Goal: Use online tool/utility

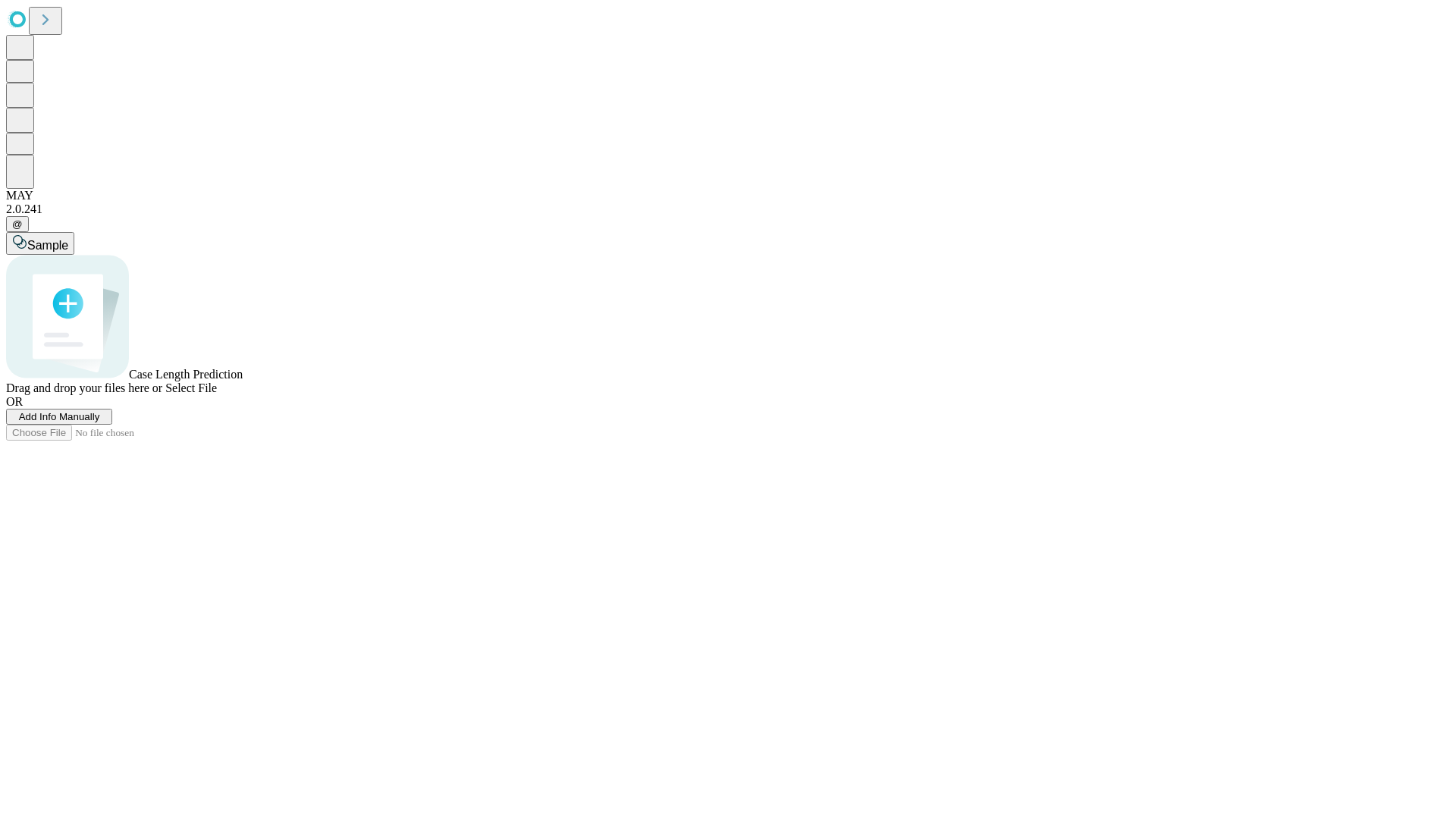
click at [217, 395] on span "Select File" at bounding box center [191, 388] width 51 height 13
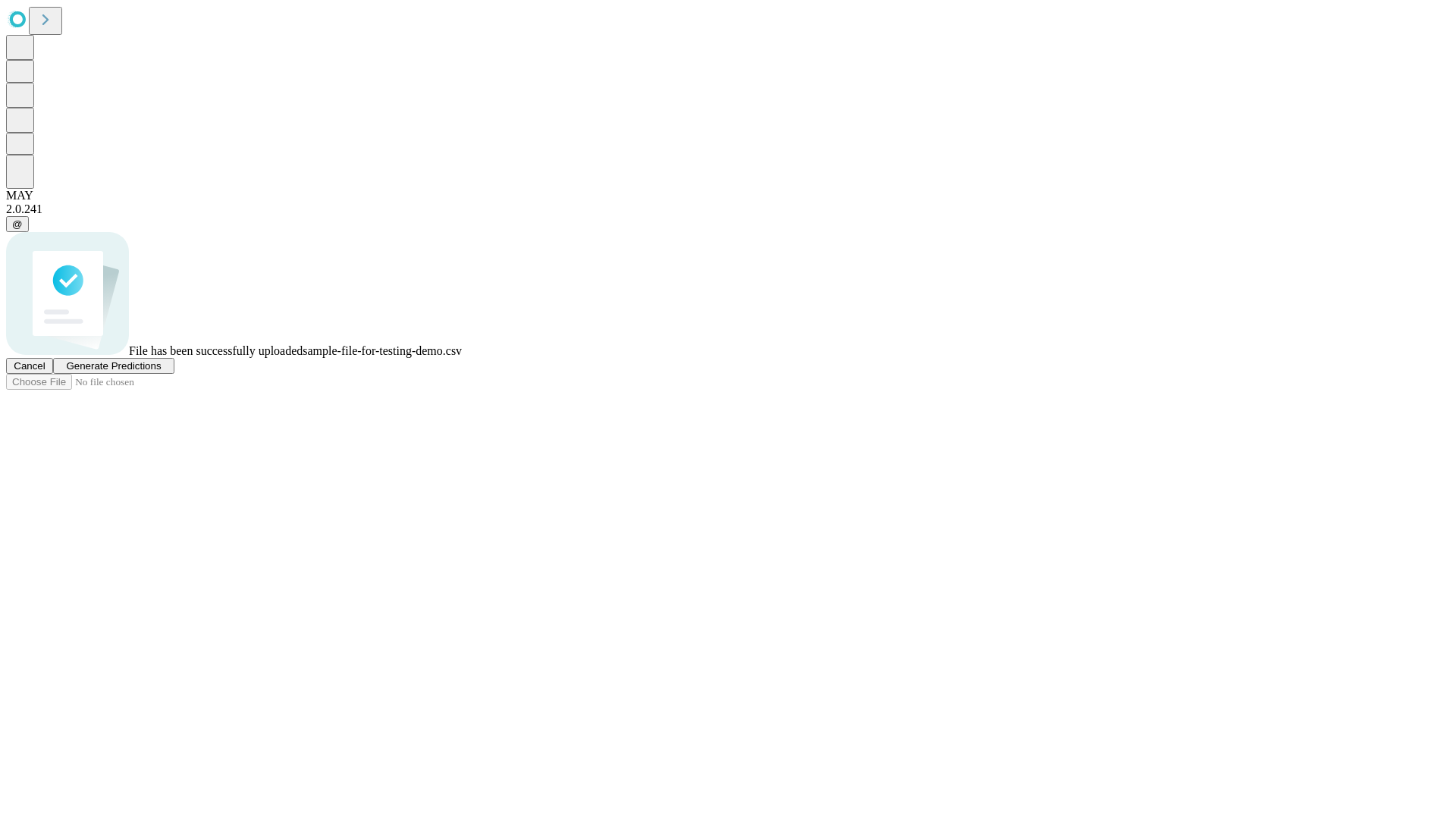
click at [161, 372] on span "Generate Predictions" at bounding box center [113, 366] width 95 height 11
